Goal: Navigation & Orientation: Find specific page/section

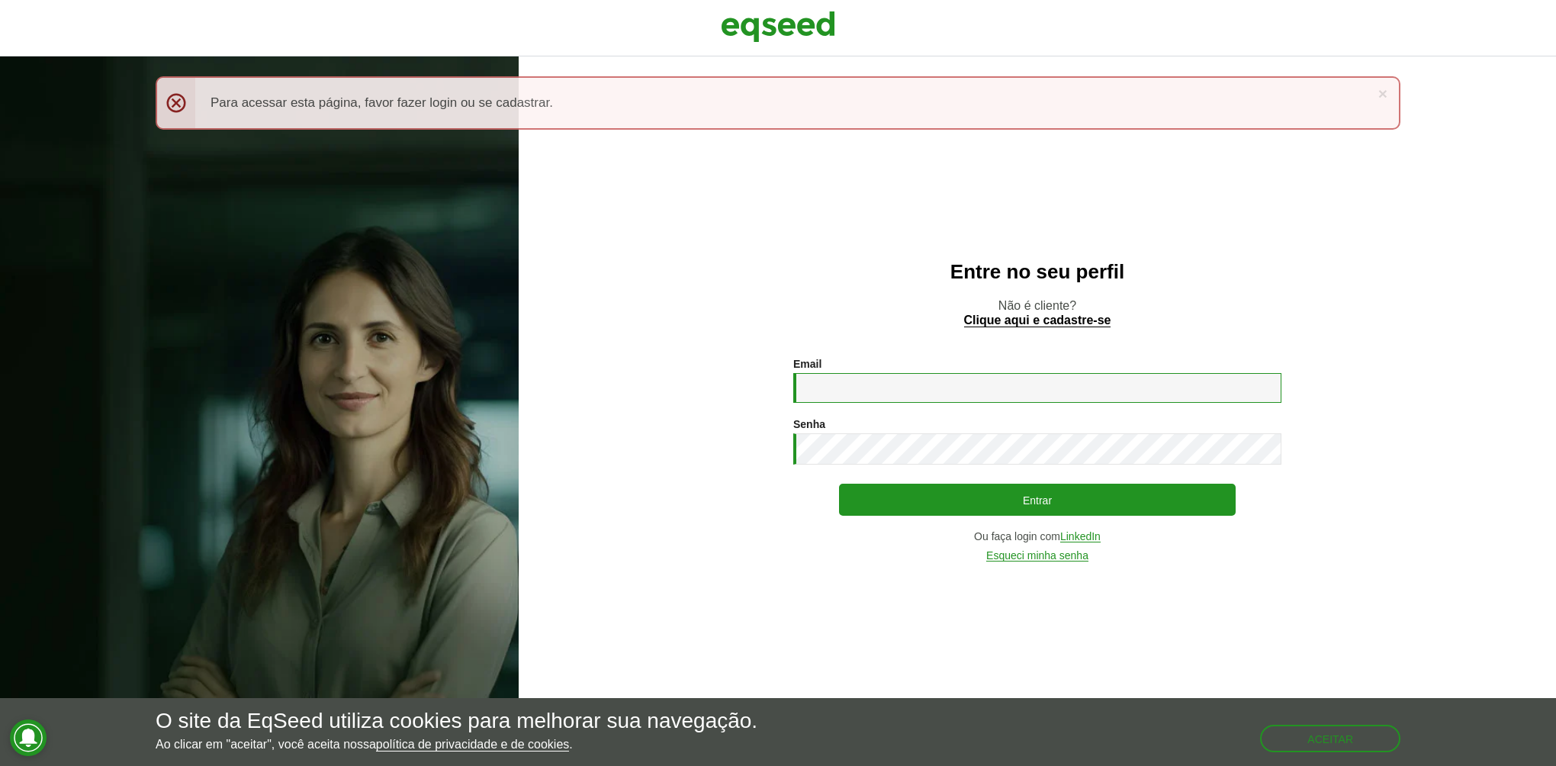
click at [921, 393] on input "Email *" at bounding box center [1037, 388] width 488 height 30
type input "**********"
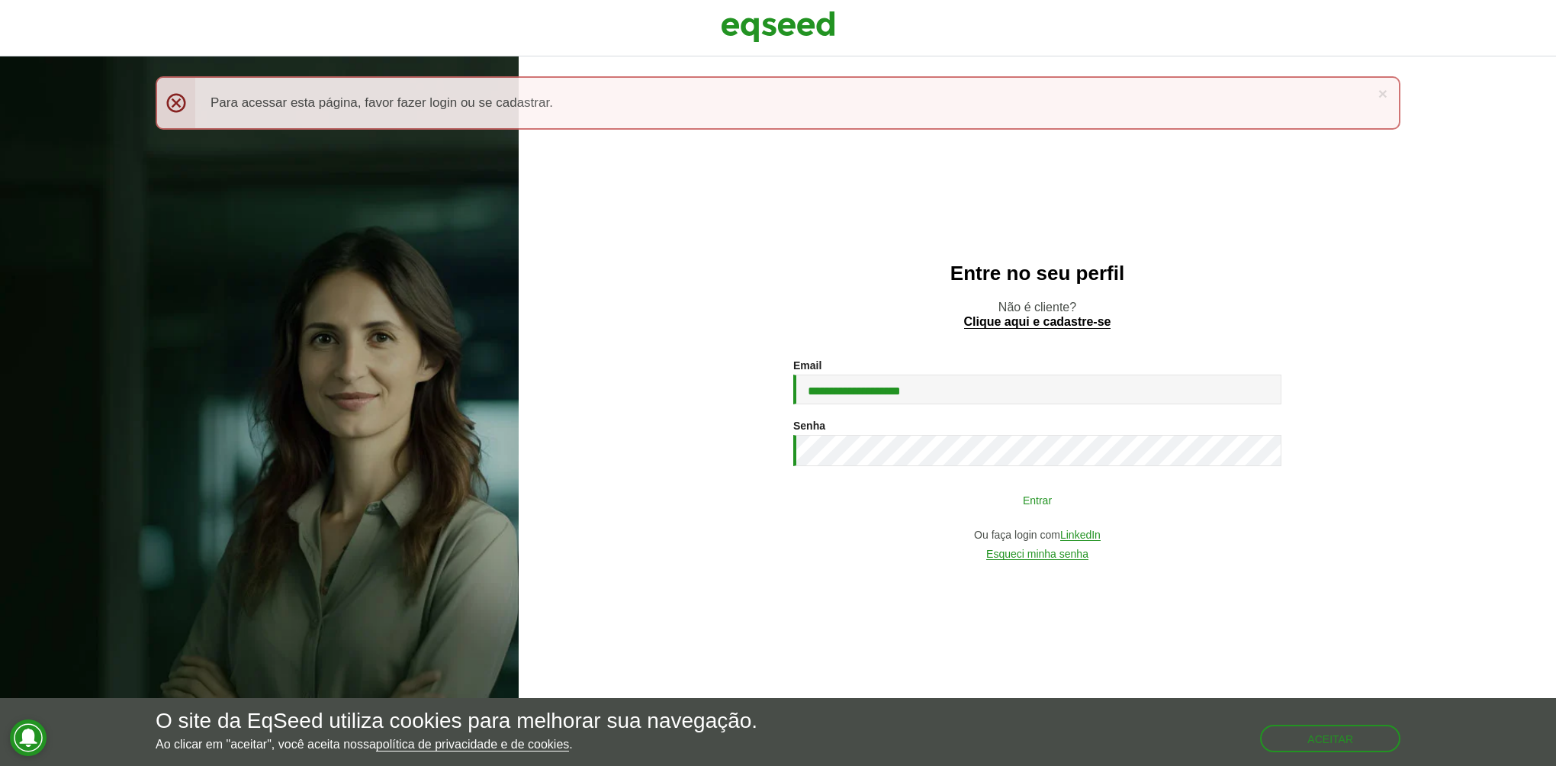
click at [956, 509] on button "Entrar" at bounding box center [1037, 499] width 397 height 29
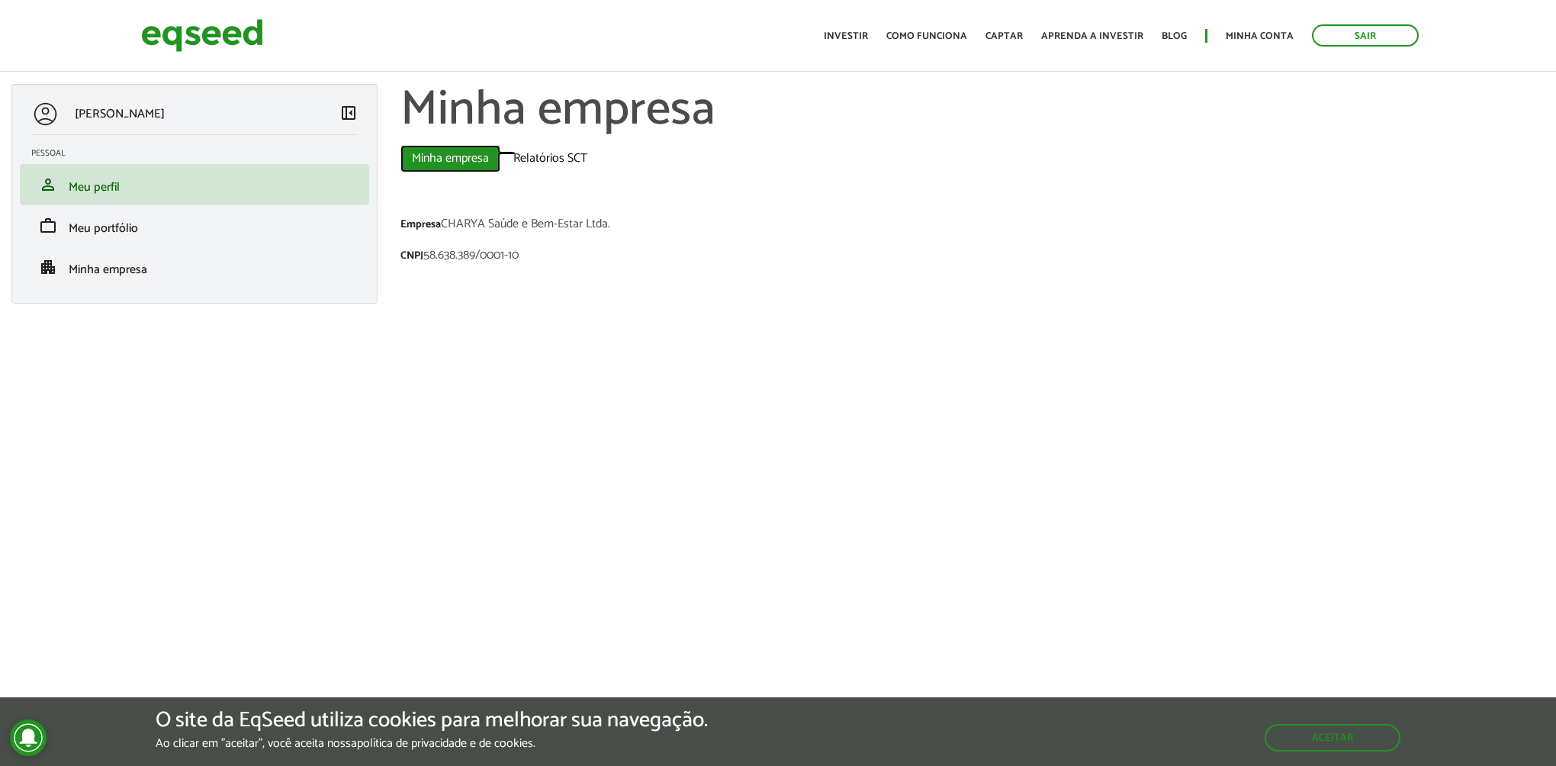
click at [453, 150] on link "Minha empresa (aba ativa)" at bounding box center [450, 158] width 100 height 27
click at [1327, 751] on div "O site da EqSeed utiliza cookies para melhorar sua navegação. Ao clicar em "ace…" at bounding box center [778, 732] width 1556 height 46
click at [1321, 747] on button "Aceitar" at bounding box center [1334, 737] width 133 height 24
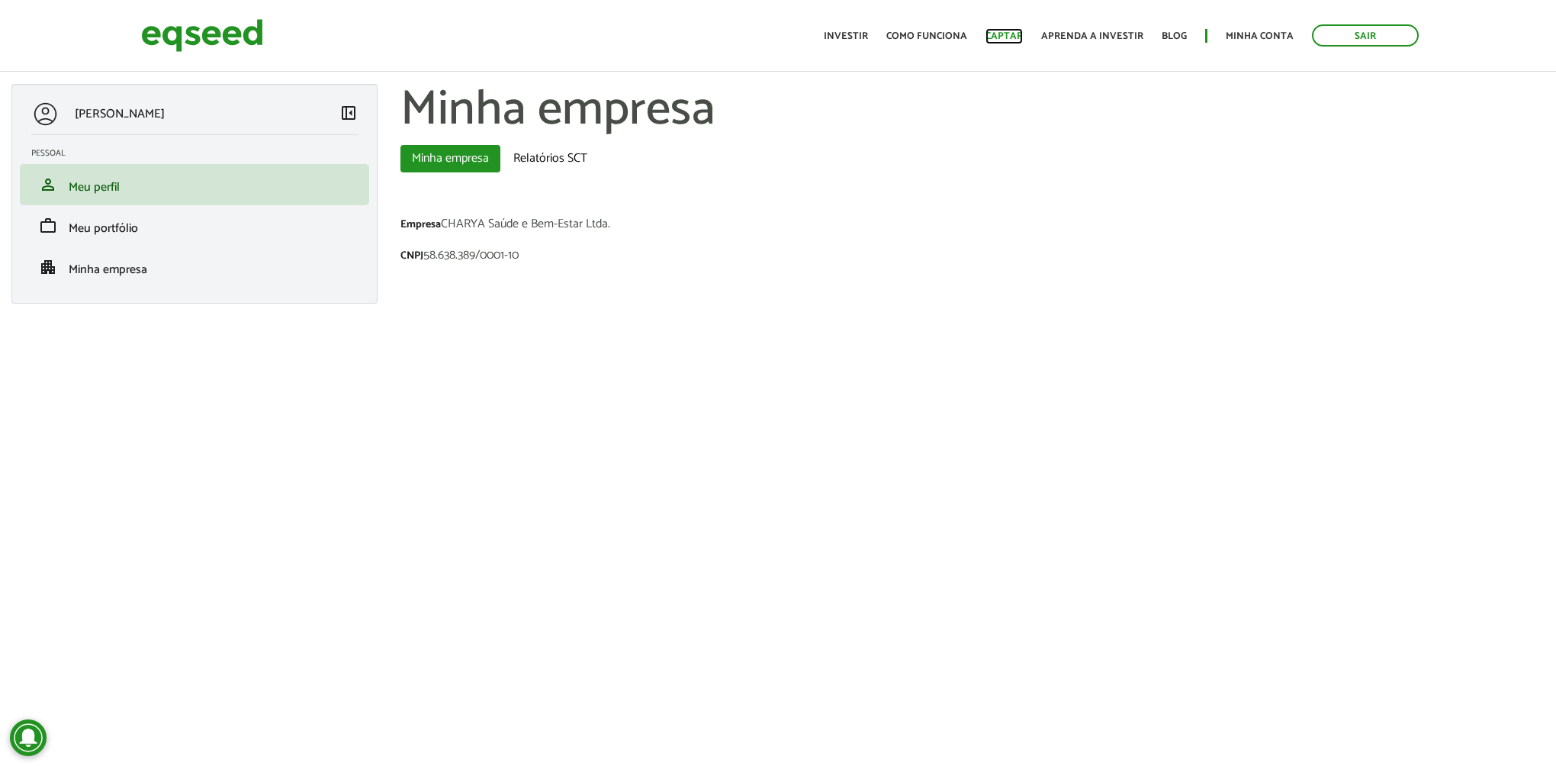
click at [1023, 37] on link "Captar" at bounding box center [1003, 36] width 37 height 10
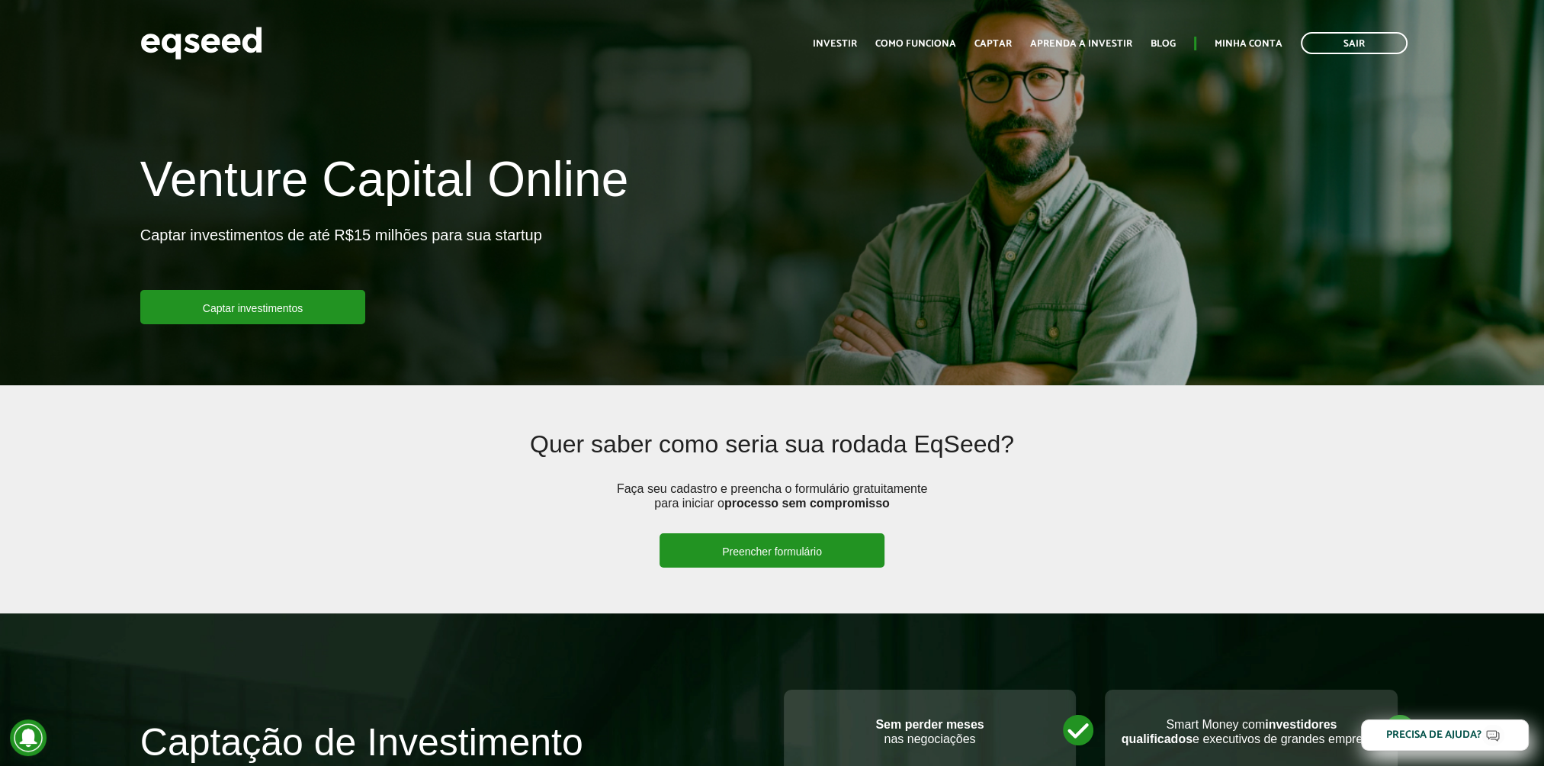
click at [698, 549] on link "Preencher formulário" at bounding box center [772, 550] width 225 height 34
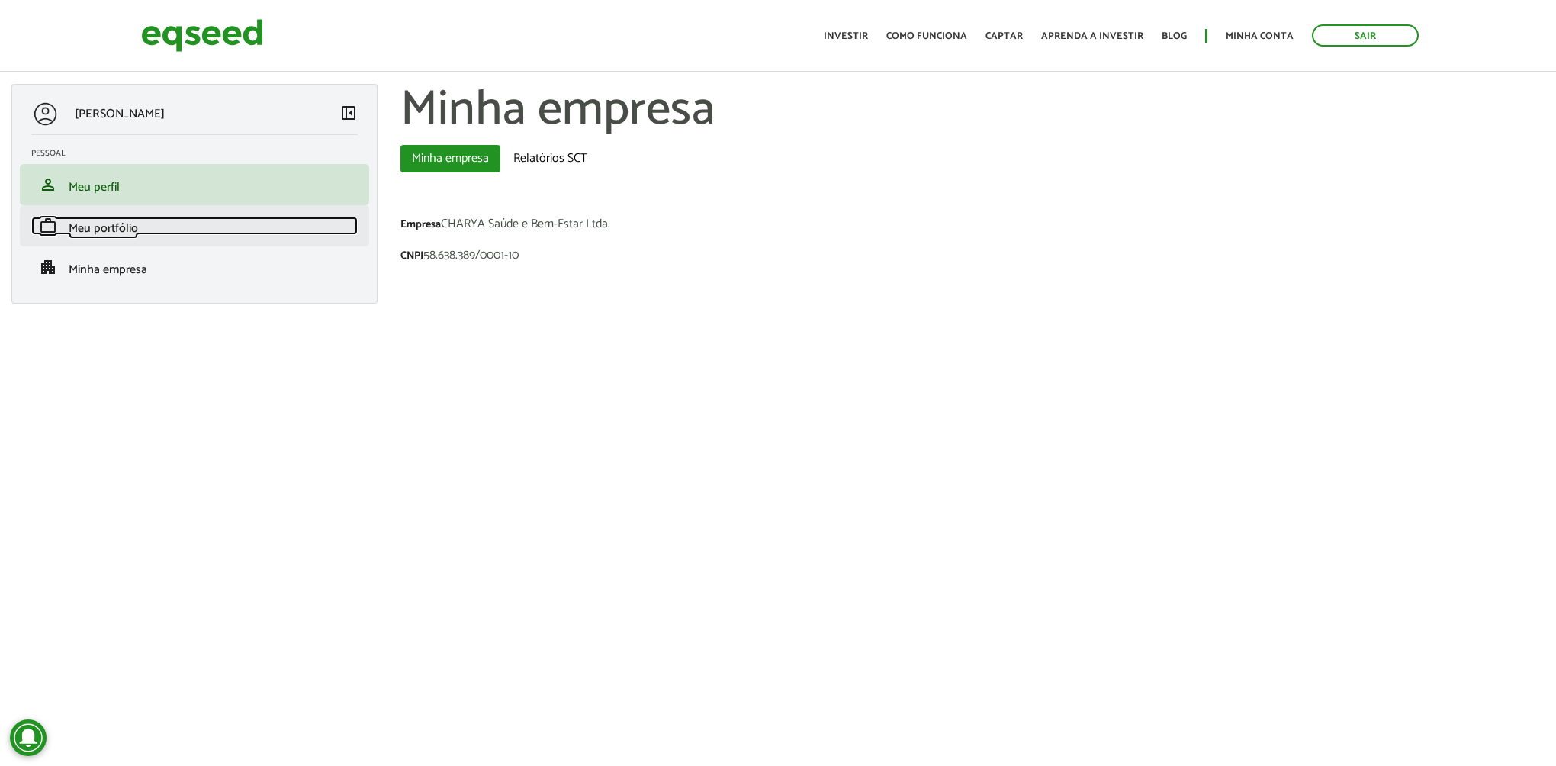
click at [146, 220] on link "work Meu portfólio" at bounding box center [194, 226] width 326 height 18
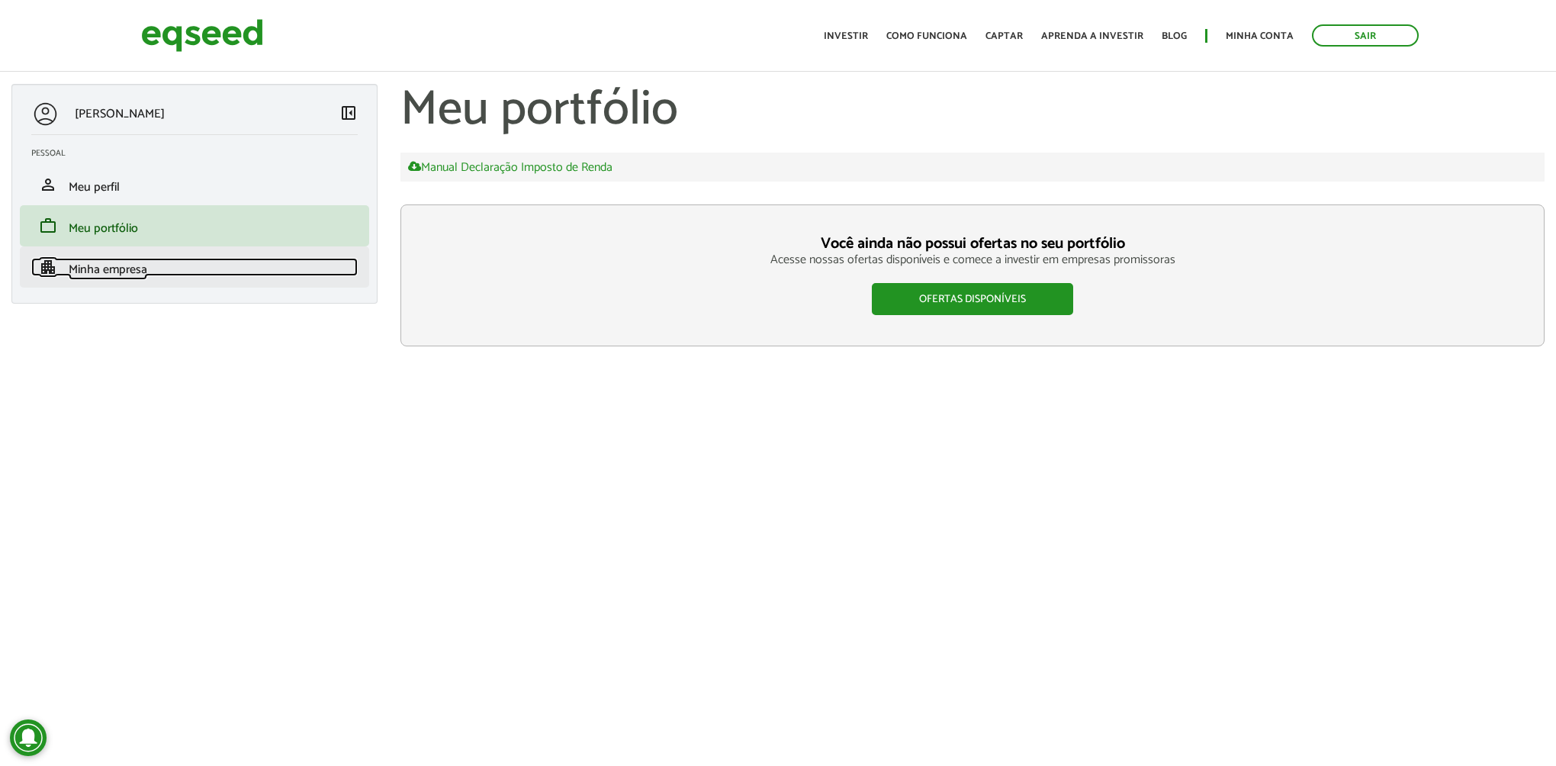
click at [193, 265] on link "apartment Minha empresa" at bounding box center [194, 267] width 326 height 18
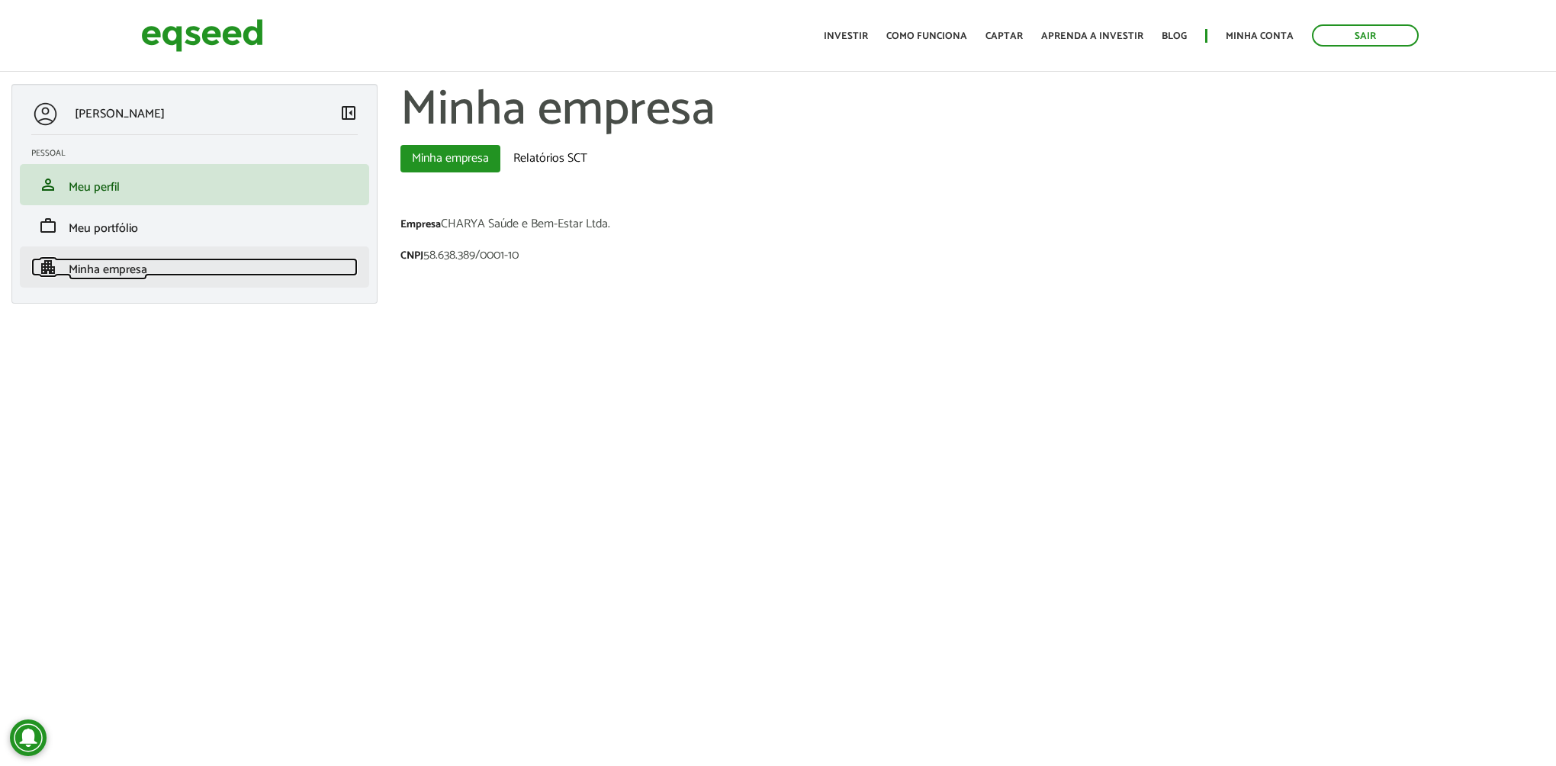
click at [143, 268] on span "Minha empresa" at bounding box center [108, 269] width 79 height 21
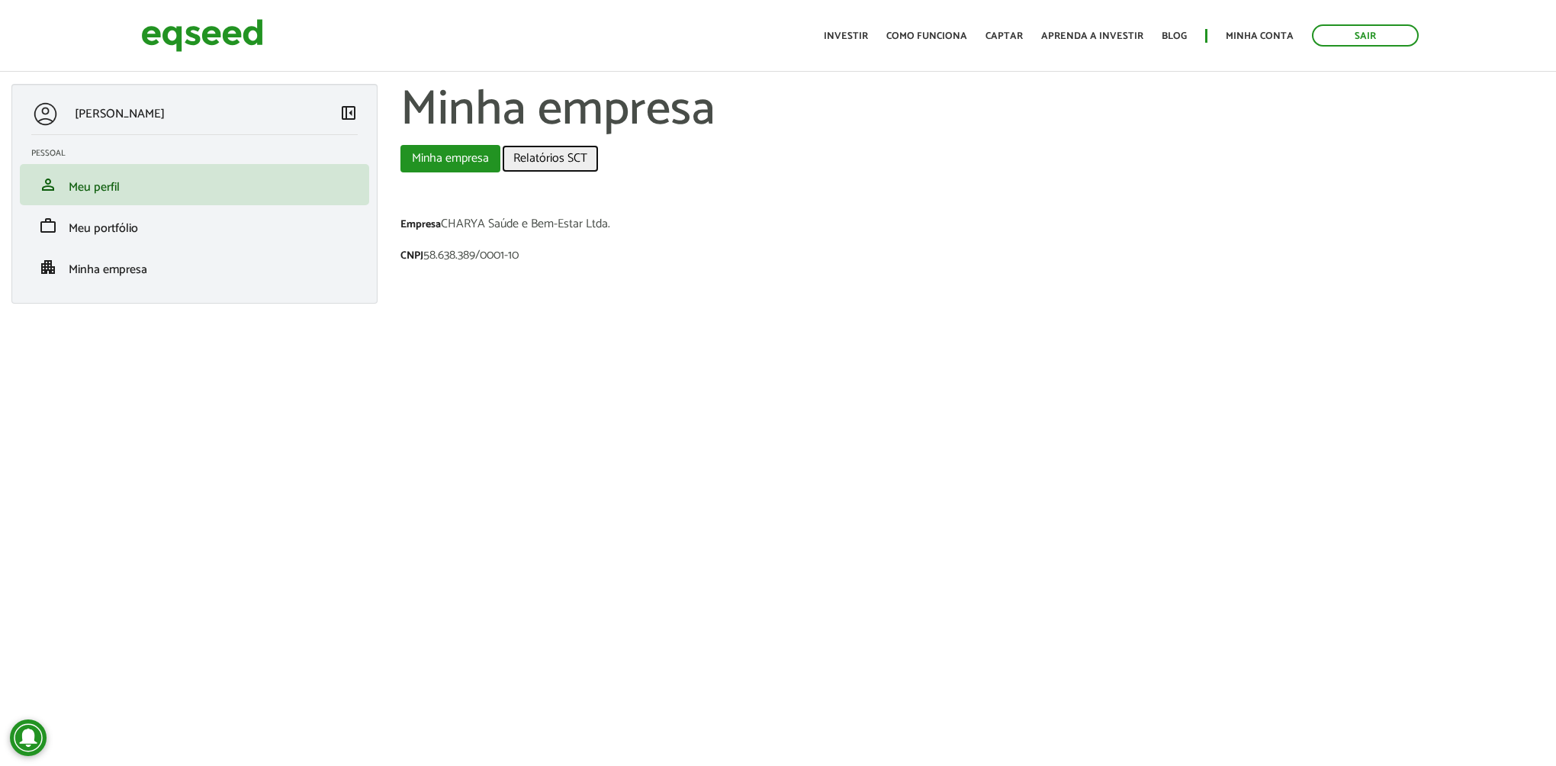
click at [574, 156] on link "Relatórios SCT" at bounding box center [550, 158] width 97 height 27
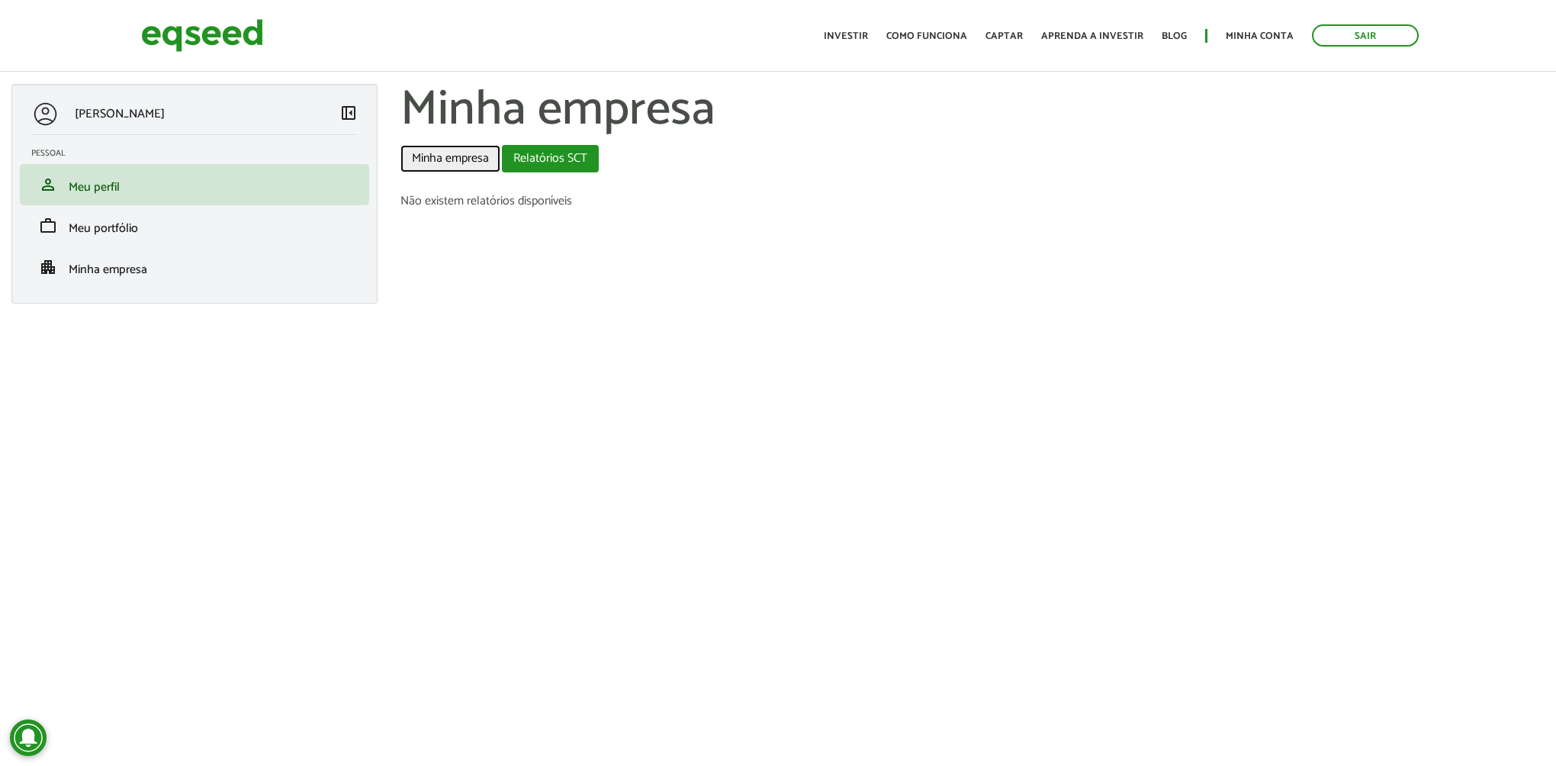
click at [444, 154] on link "Minha empresa" at bounding box center [450, 158] width 100 height 27
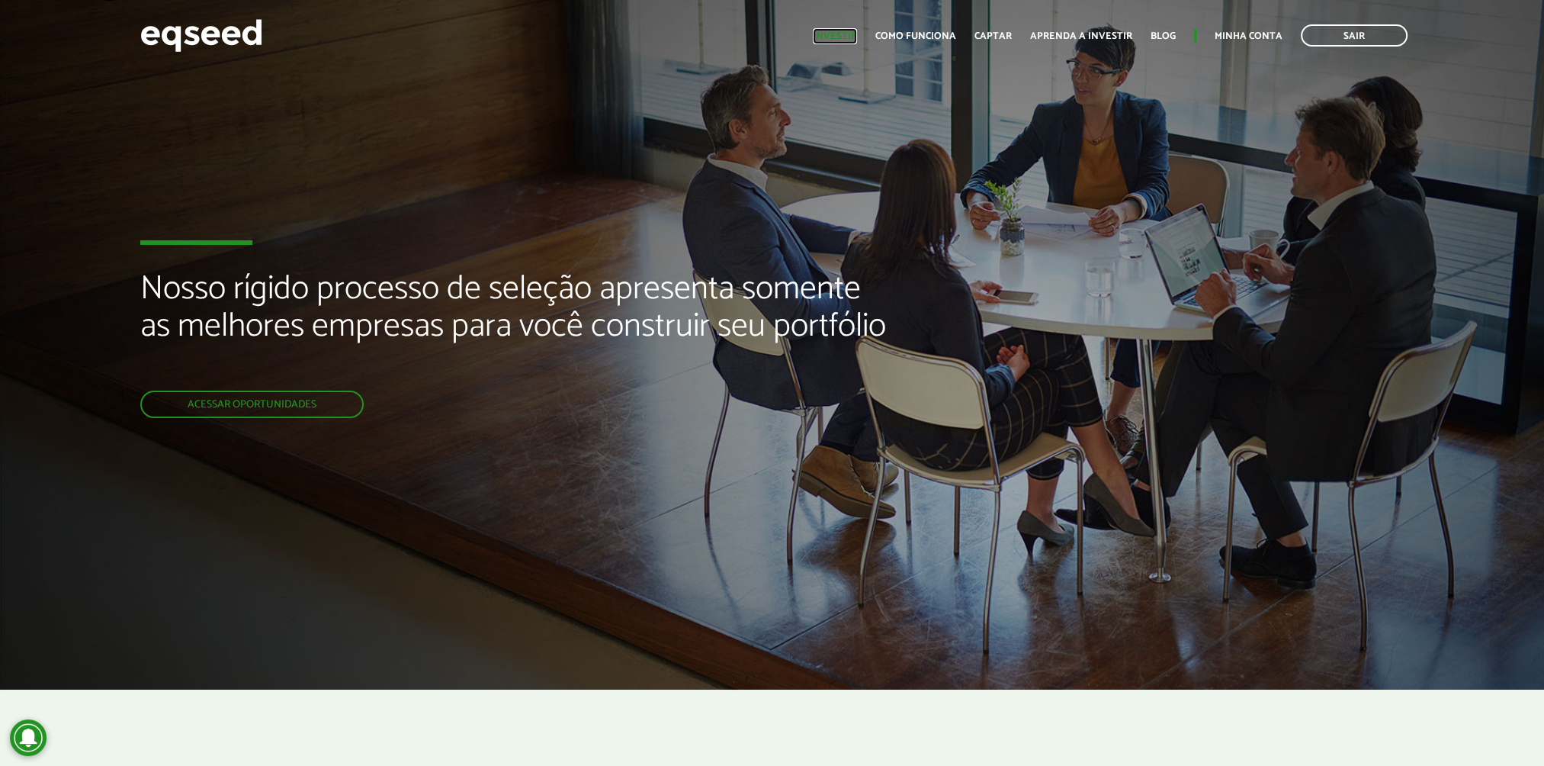
click at [851, 34] on link "Investir" at bounding box center [835, 36] width 44 height 10
